Goal: Book appointment/travel/reservation

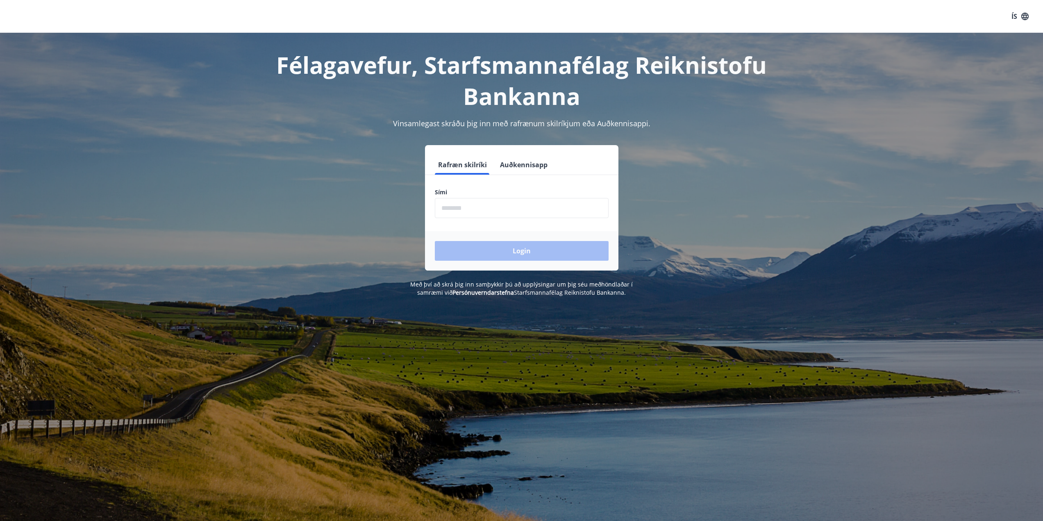
click at [480, 207] on input "phone" at bounding box center [522, 208] width 174 height 20
type input "********"
click at [435, 241] on button "Login" at bounding box center [522, 251] width 174 height 20
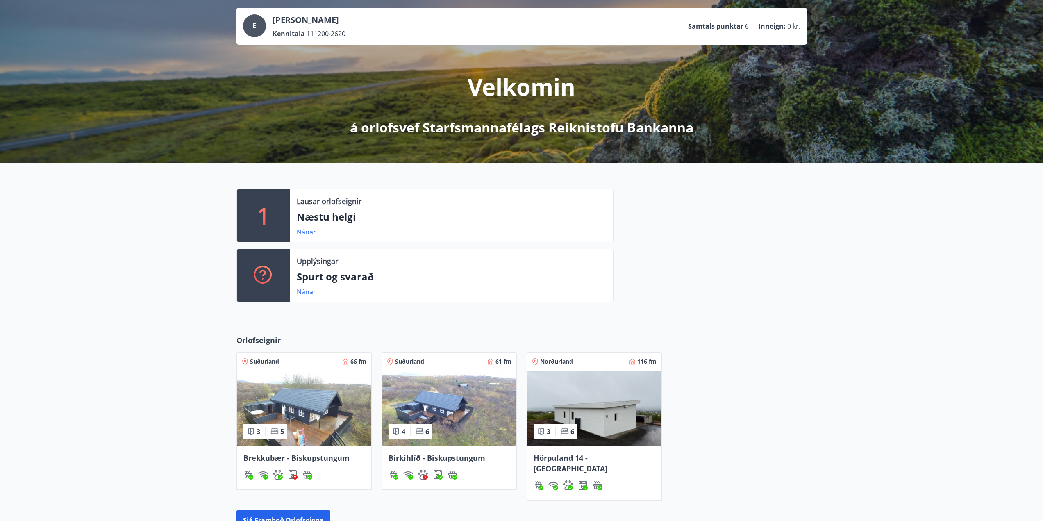
scroll to position [155, 0]
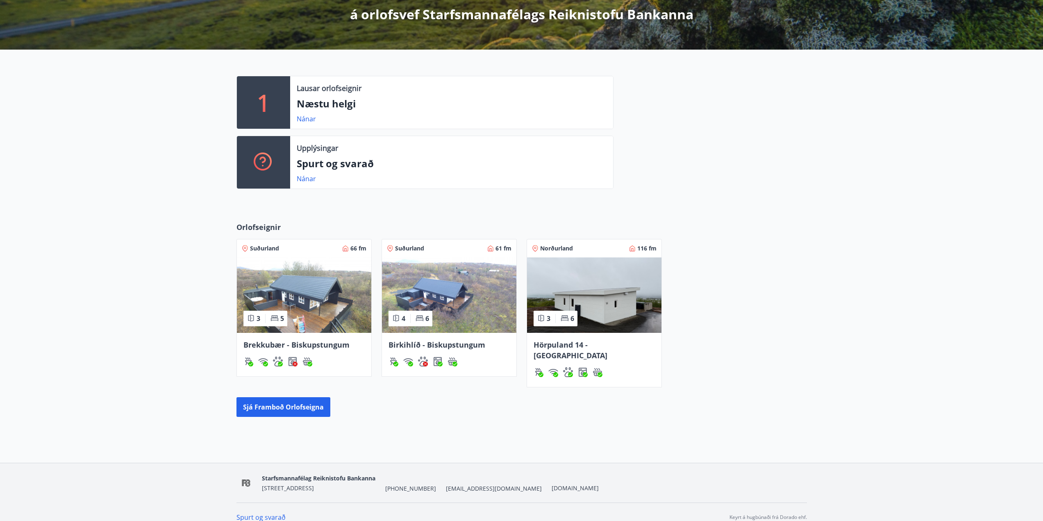
click at [604, 294] on img at bounding box center [594, 294] width 134 height 75
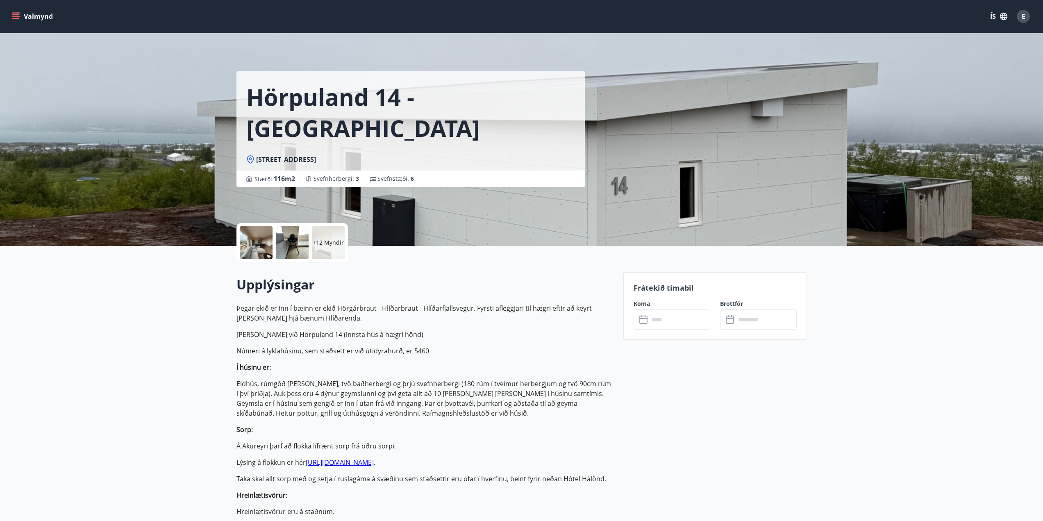
click at [1018, 12] on div "E" at bounding box center [1023, 16] width 13 height 13
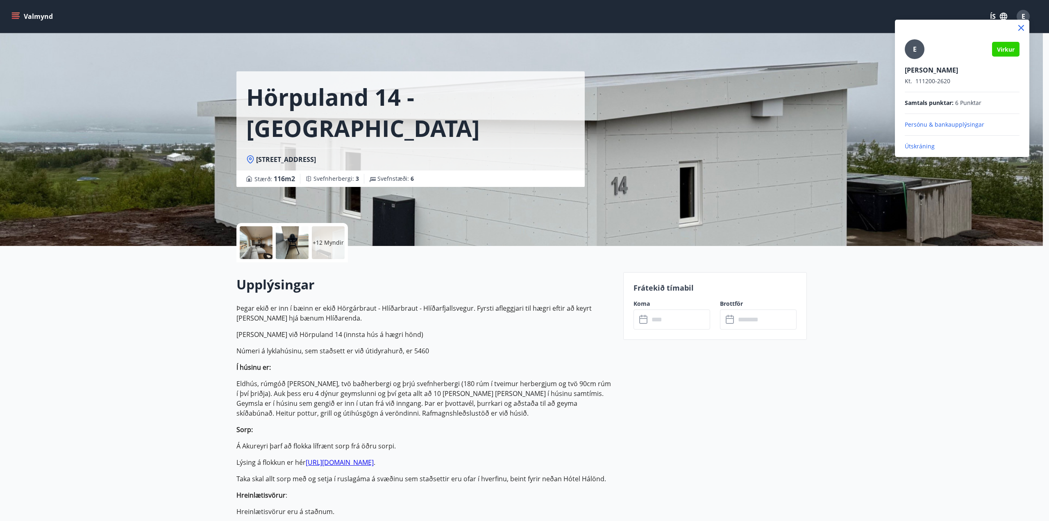
click at [955, 325] on div at bounding box center [524, 260] width 1049 height 521
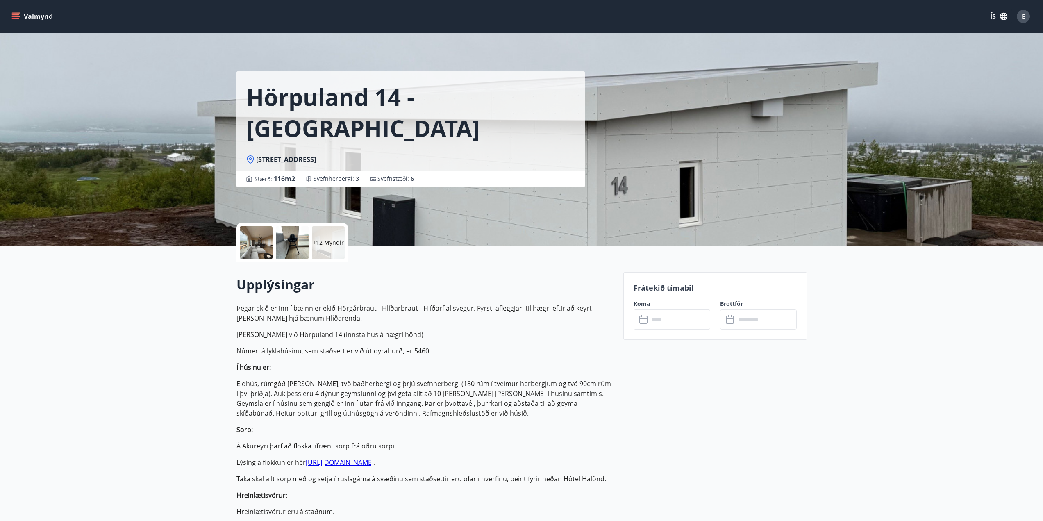
click at [681, 323] on input "text" at bounding box center [679, 319] width 61 height 20
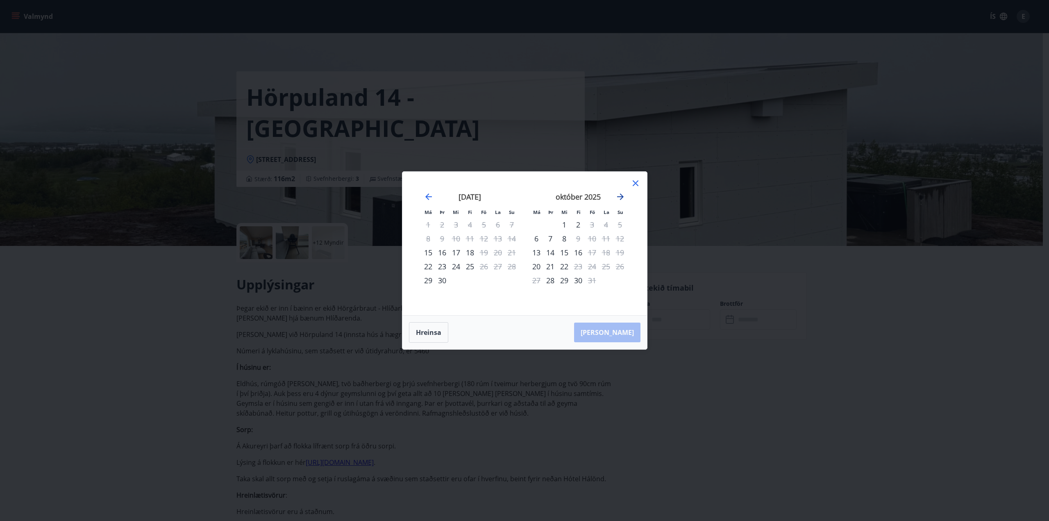
click at [618, 200] on icon "Move forward to switch to the next month." at bounding box center [621, 197] width 10 height 10
click at [624, 198] on icon "Move forward to switch to the next month." at bounding box center [621, 197] width 10 height 10
click at [592, 254] on div "19" at bounding box center [592, 252] width 14 height 14
click at [621, 253] on div "21" at bounding box center [620, 252] width 14 height 14
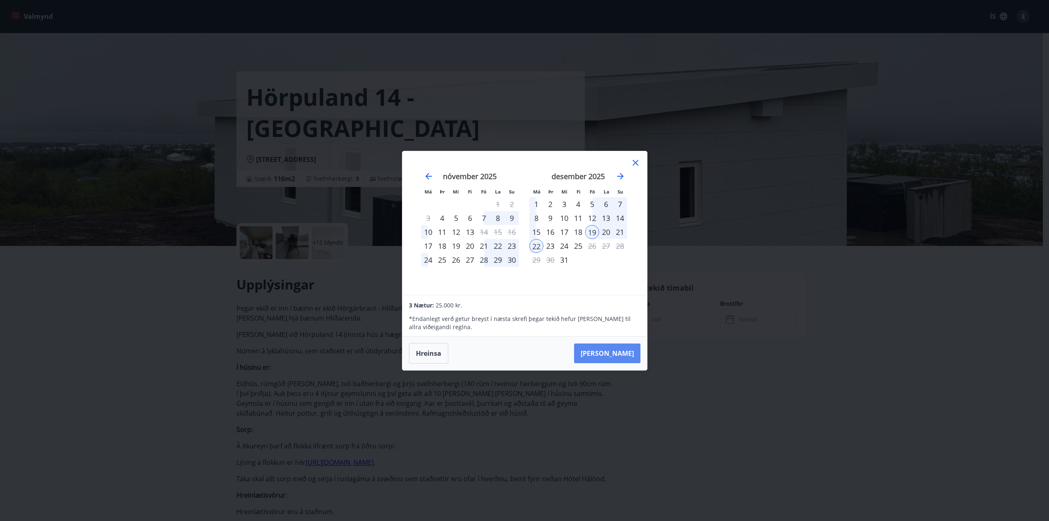
click at [621, 355] on button "[PERSON_NAME]" at bounding box center [607, 353] width 66 height 20
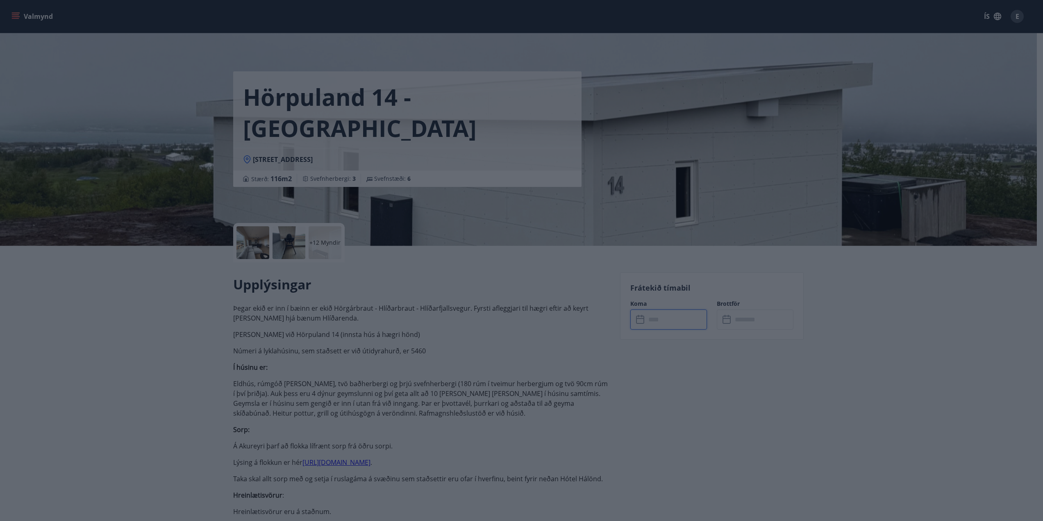
type input "******"
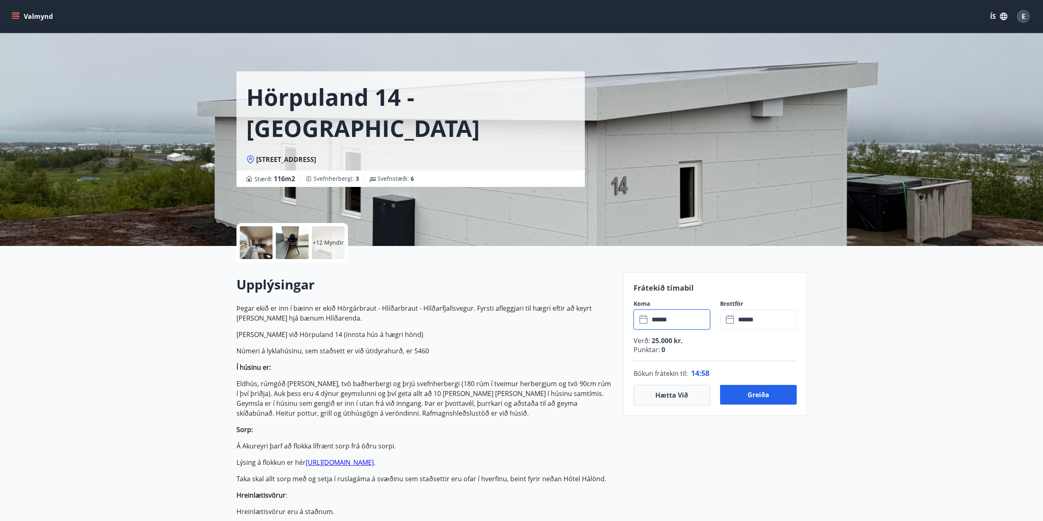
click at [711, 344] on p "Verð : 25.000 kr." at bounding box center [715, 340] width 163 height 9
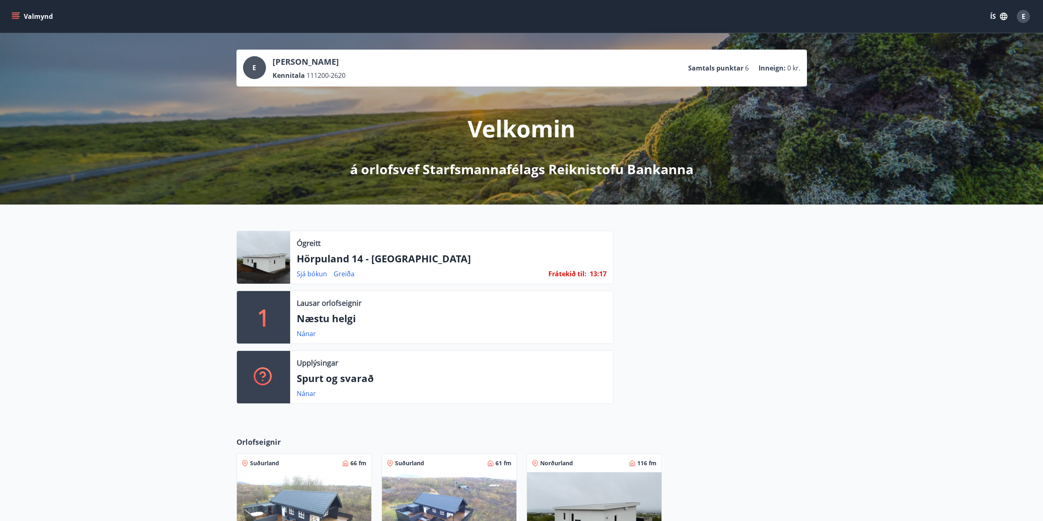
click at [281, 250] on div at bounding box center [263, 257] width 53 height 52
click at [310, 274] on link "Sjá bókun" at bounding box center [312, 273] width 30 height 9
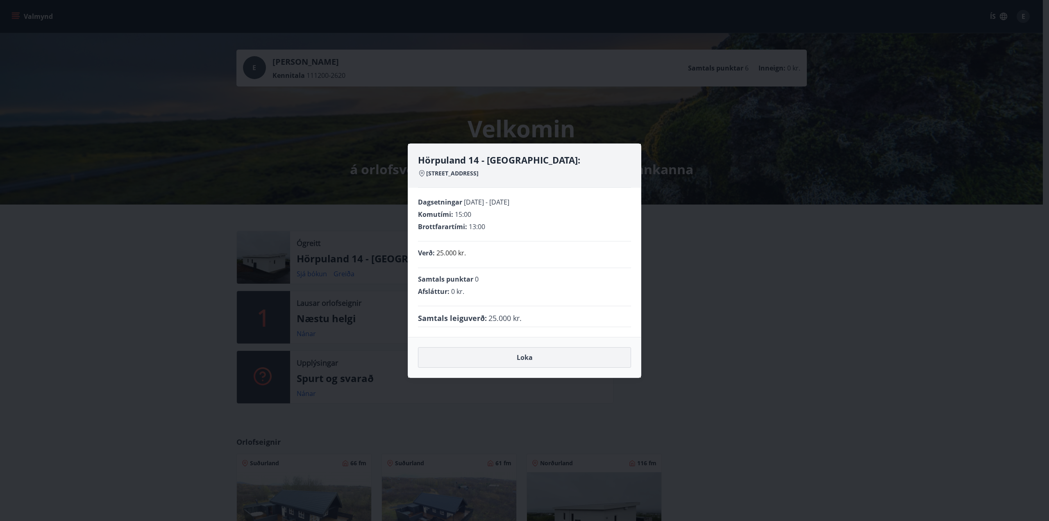
click at [519, 359] on button "Loka" at bounding box center [524, 357] width 213 height 20
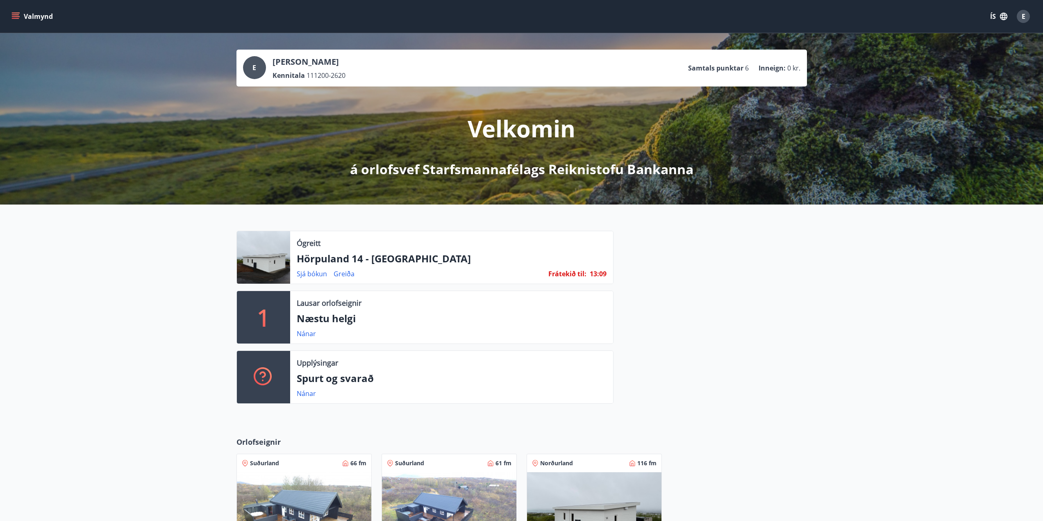
click at [1029, 15] on div "E" at bounding box center [1023, 16] width 13 height 13
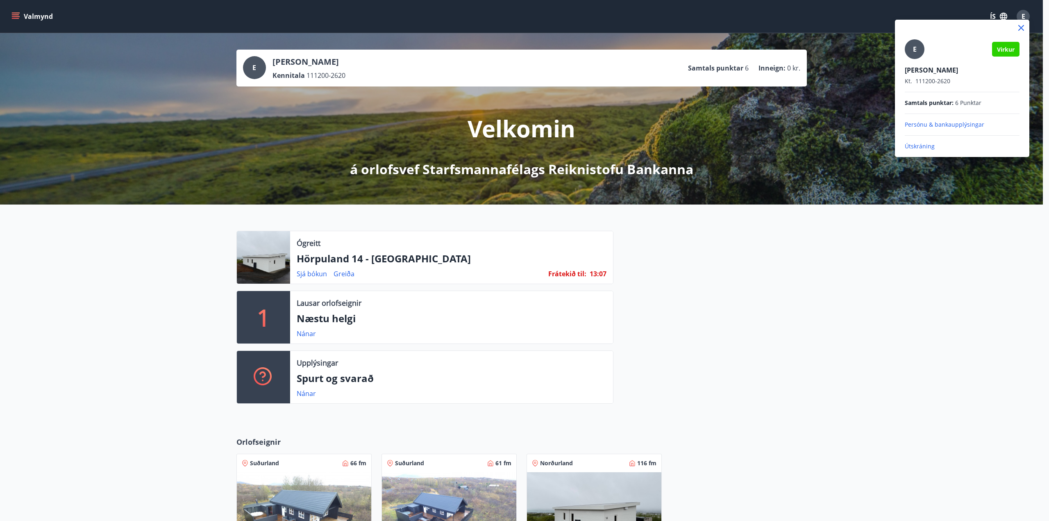
click at [762, 282] on div at bounding box center [524, 260] width 1049 height 521
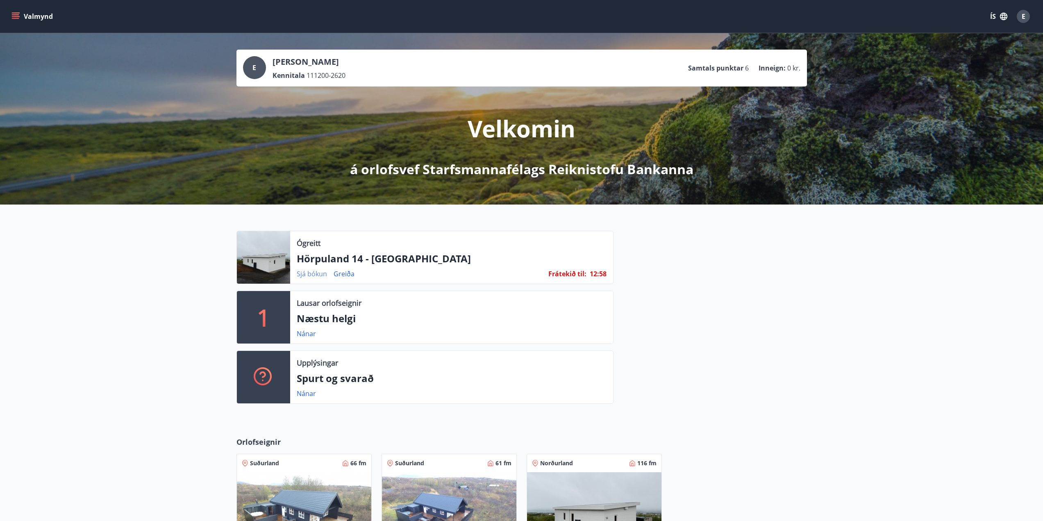
click at [313, 274] on link "Sjá bókun" at bounding box center [312, 273] width 30 height 9
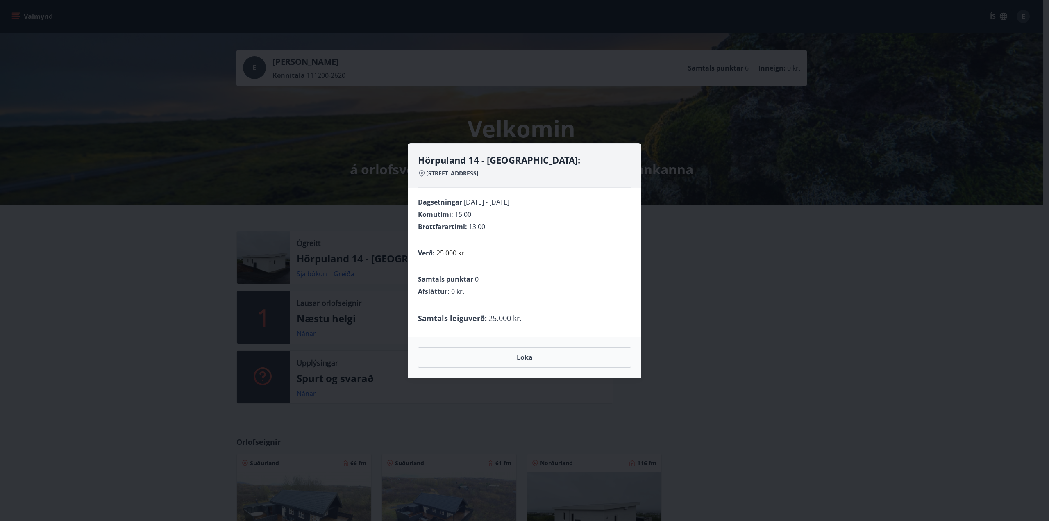
click at [489, 314] on span "25.000 kr." at bounding box center [505, 318] width 33 height 11
click at [498, 363] on button "Loka" at bounding box center [524, 357] width 213 height 20
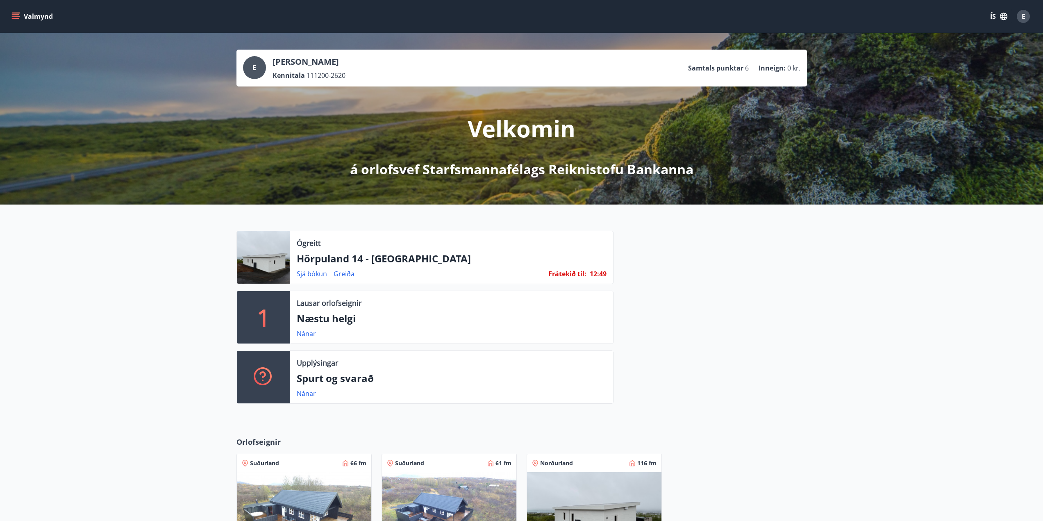
click at [180, 312] on div "Ógreitt Hörpuland 14 - Akureyri Sjá bókun Greiða Frátekið til : 12 : 49 1 Lausa…" at bounding box center [521, 314] width 1043 height 219
click at [786, 395] on div at bounding box center [710, 321] width 193 height 180
click at [591, 273] on span "12 :" at bounding box center [594, 273] width 9 height 9
click at [683, 273] on div at bounding box center [710, 321] width 193 height 180
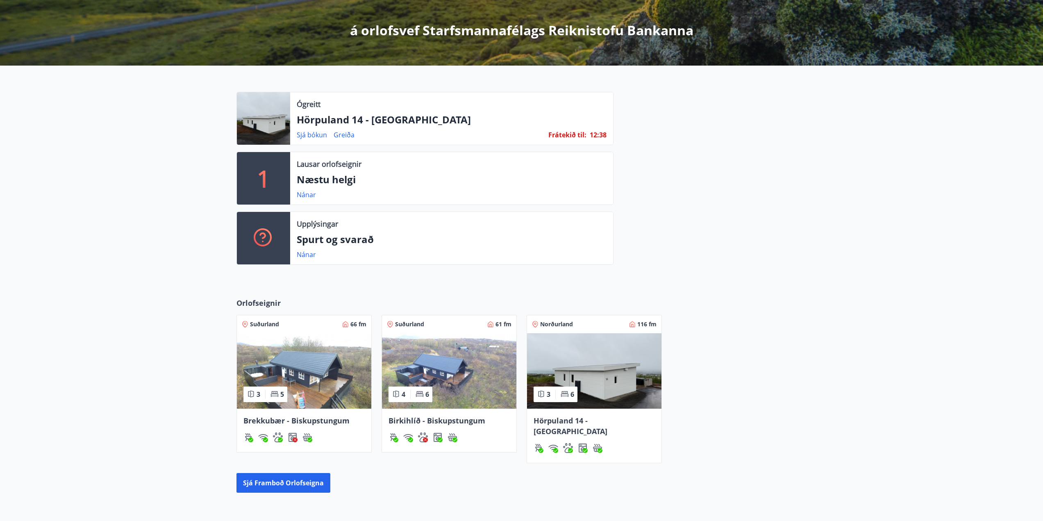
scroll to position [164, 0]
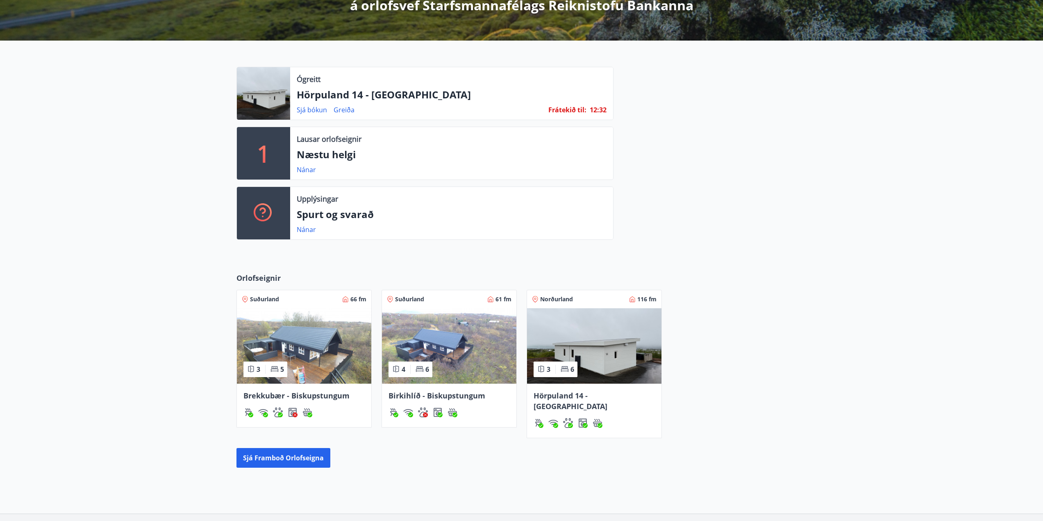
drag, startPoint x: 428, startPoint y: 347, endPoint x: 131, endPoint y: 304, distance: 300.2
click at [127, 304] on div "Orlofseignir Suðurland 66 fm 3 5 Brekkubær - Biskupstungum Suðurland 61 fm 4 6 …" at bounding box center [521, 369] width 1043 height 221
click at [314, 347] on img at bounding box center [304, 345] width 134 height 75
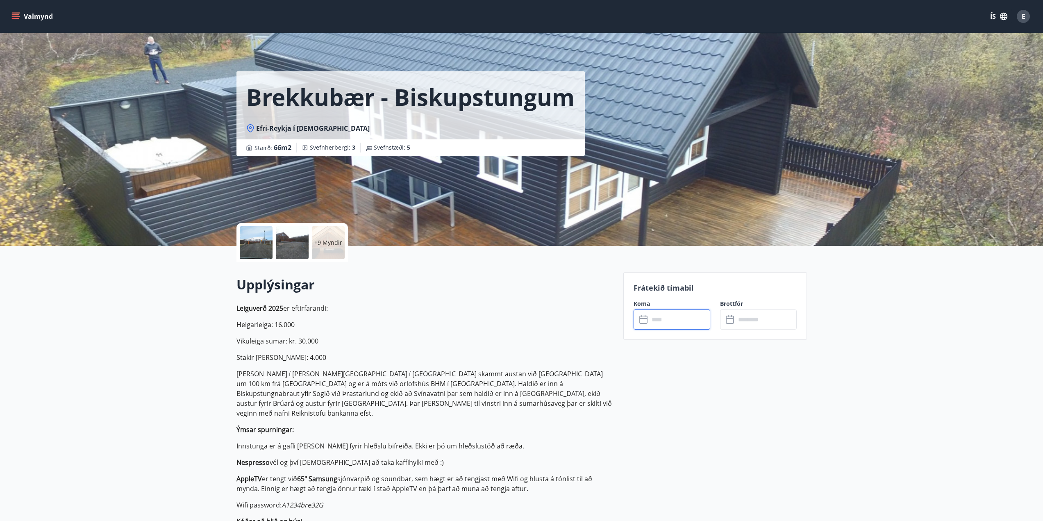
click at [664, 320] on input "text" at bounding box center [679, 319] width 61 height 20
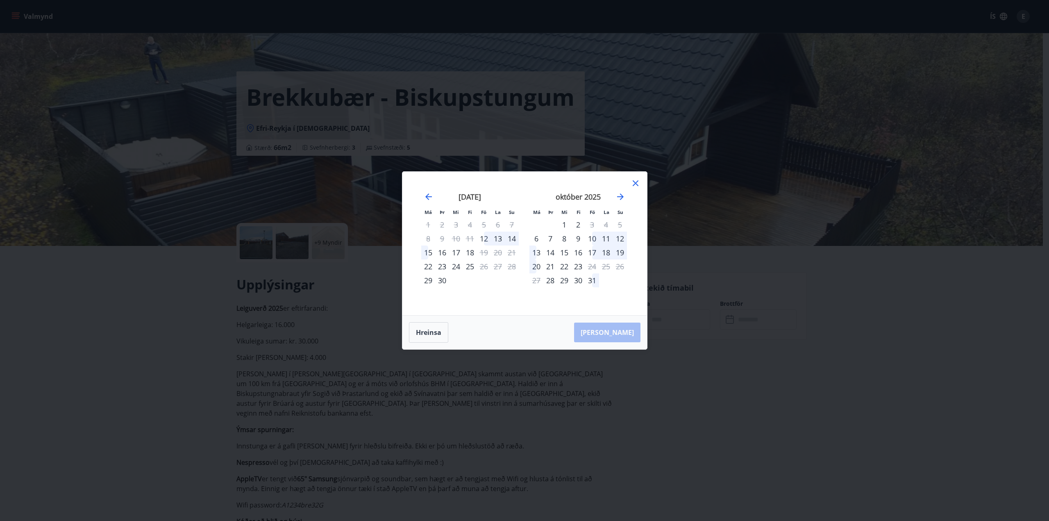
click at [592, 239] on div "10" at bounding box center [592, 239] width 14 height 14
click at [539, 254] on div "13" at bounding box center [536, 252] width 14 height 14
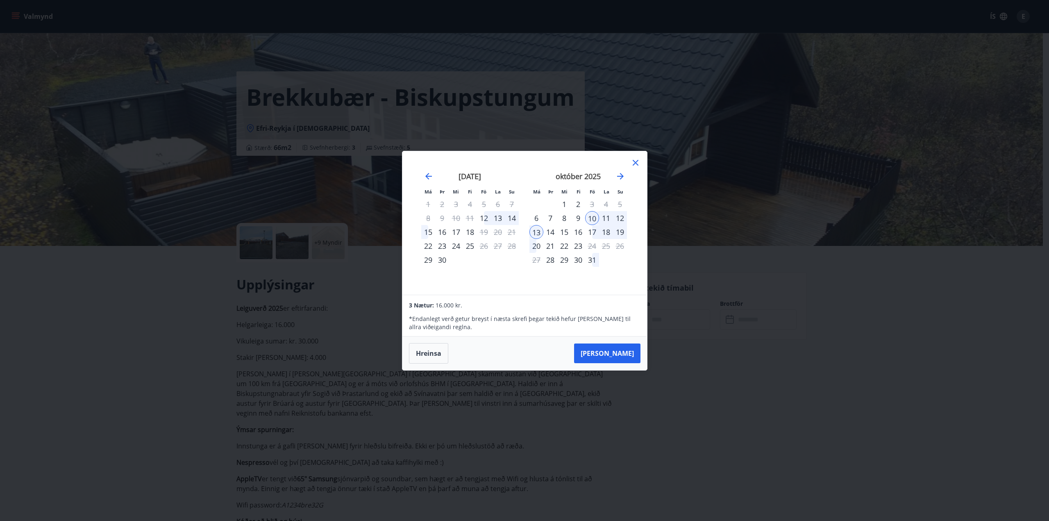
click at [634, 164] on icon at bounding box center [636, 163] width 6 height 6
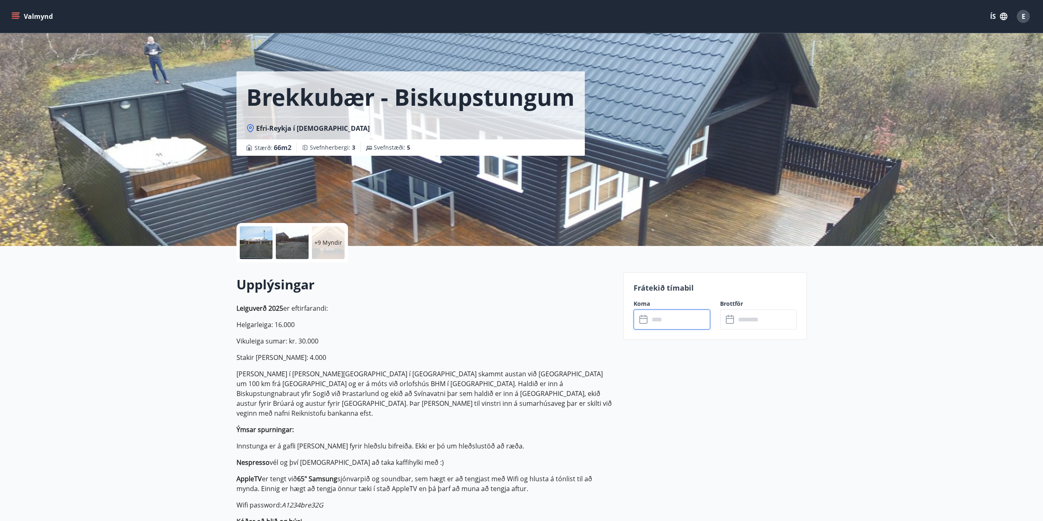
click at [12, 18] on icon "menu" at bounding box center [15, 16] width 8 height 8
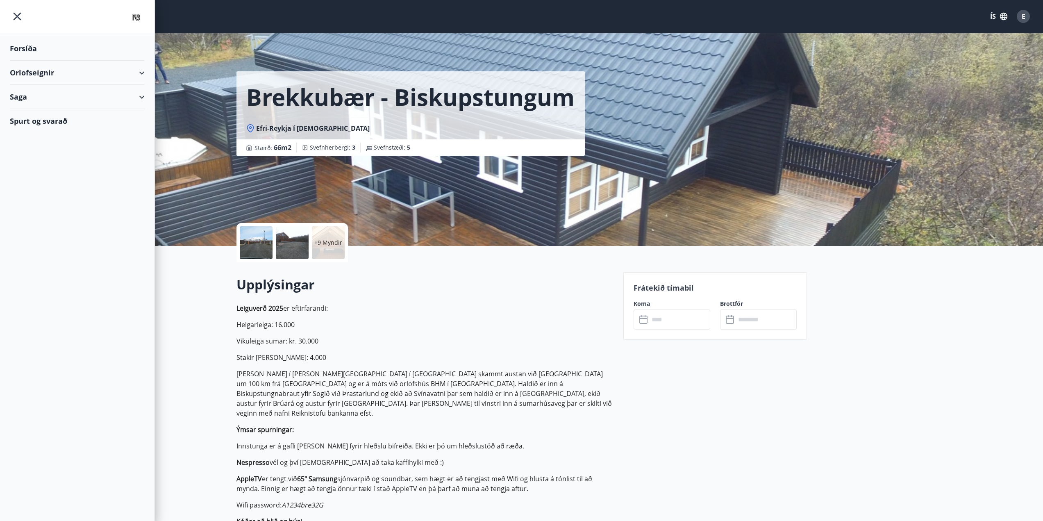
click at [24, 121] on div "Spurt og svarað" at bounding box center [77, 121] width 135 height 24
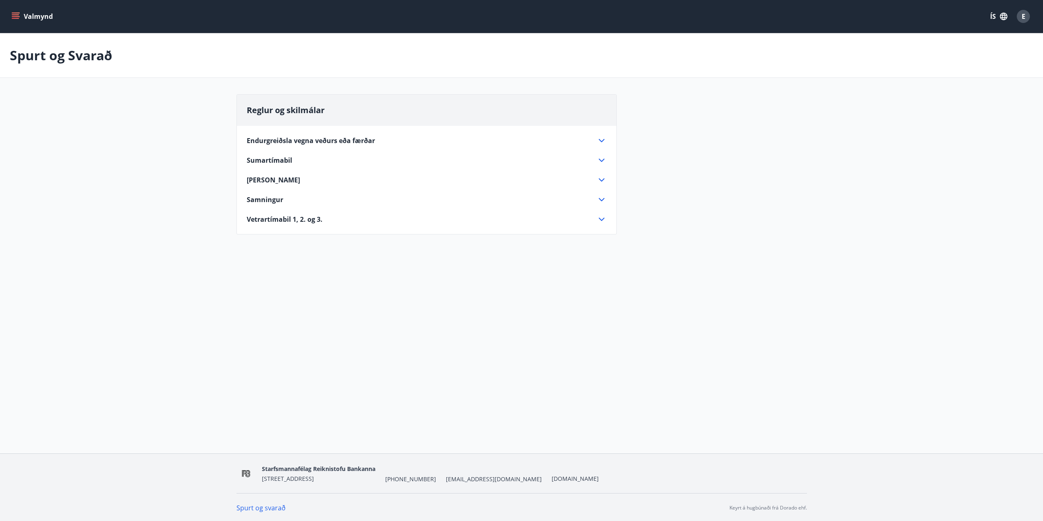
click at [273, 197] on span "Samningur" at bounding box center [265, 199] width 36 height 9
click at [273, 184] on div "Páskar" at bounding box center [422, 179] width 350 height 9
